Goal: Task Accomplishment & Management: Use online tool/utility

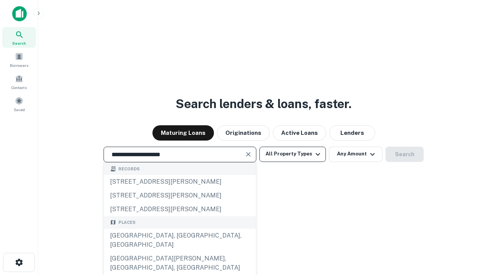
click at [179, 252] on div "Santa Monica, CA, USA" at bounding box center [180, 240] width 152 height 23
click at [293, 154] on button "All Property Types" at bounding box center [292, 154] width 66 height 15
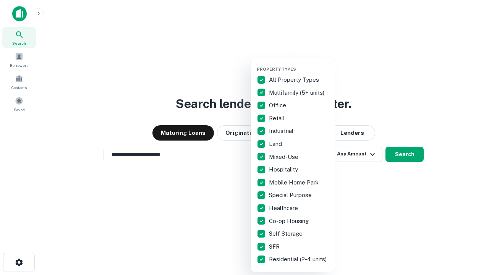
type input "**********"
click at [299, 64] on button "button" at bounding box center [299, 64] width 84 height 0
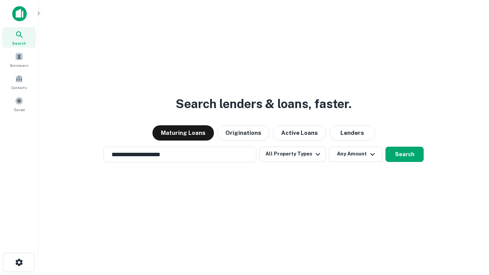
scroll to position [12, 0]
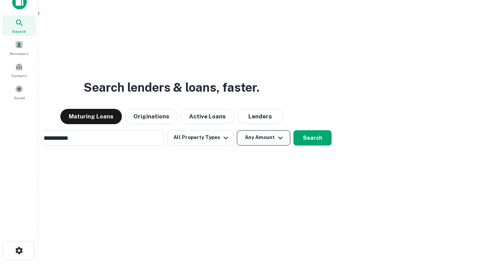
click at [237, 130] on button "Any Amount" at bounding box center [263, 137] width 53 height 15
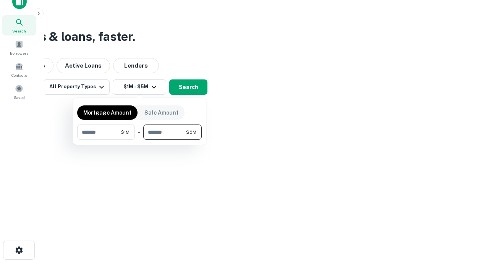
type input "*******"
click at [139, 140] on button "button" at bounding box center [139, 140] width 124 height 0
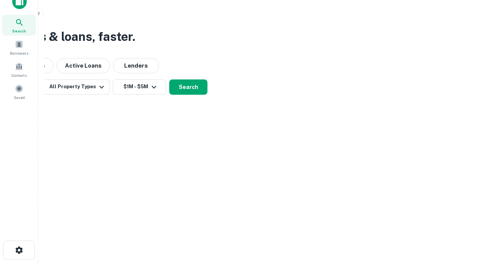
scroll to position [12, 0]
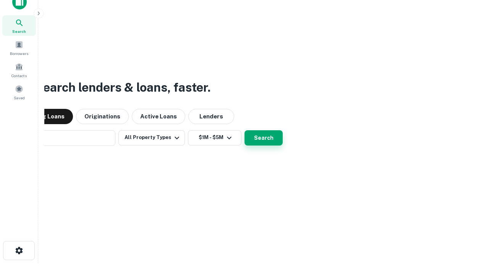
click at [244, 130] on button "Search" at bounding box center [263, 137] width 38 height 15
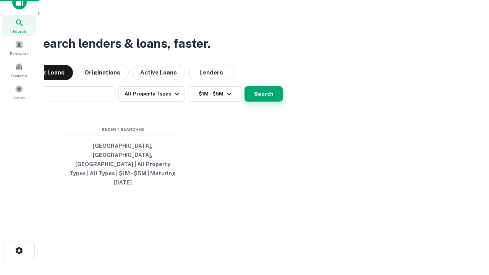
scroll to position [12, 0]
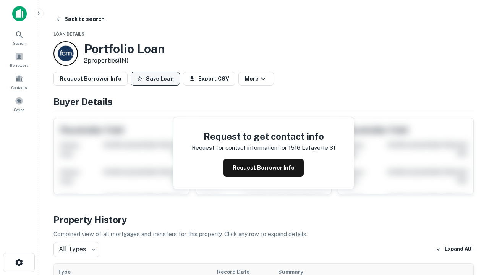
click at [155, 79] on button "Save Loan" at bounding box center [155, 79] width 49 height 14
click at [157, 79] on button "Loan Saved" at bounding box center [157, 79] width 53 height 14
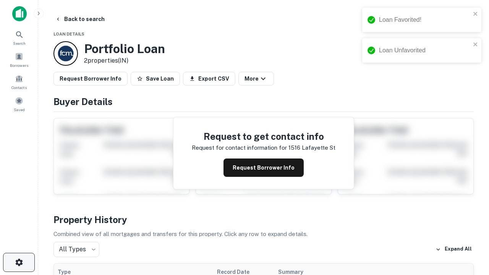
click at [19, 262] on icon "button" at bounding box center [19, 262] width 9 height 9
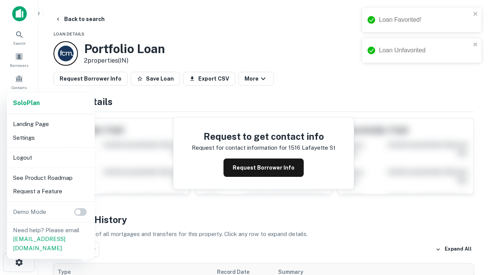
click at [50, 157] on li "Logout" at bounding box center [51, 158] width 82 height 14
